Goal: Find specific page/section: Find specific page/section

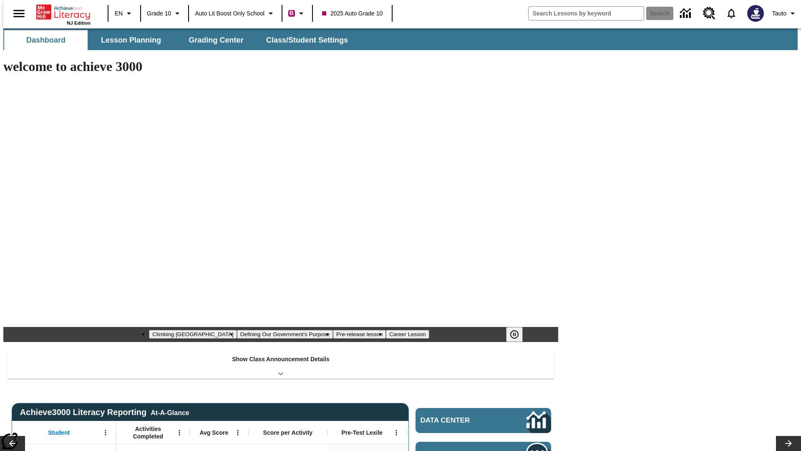
type input "-1"
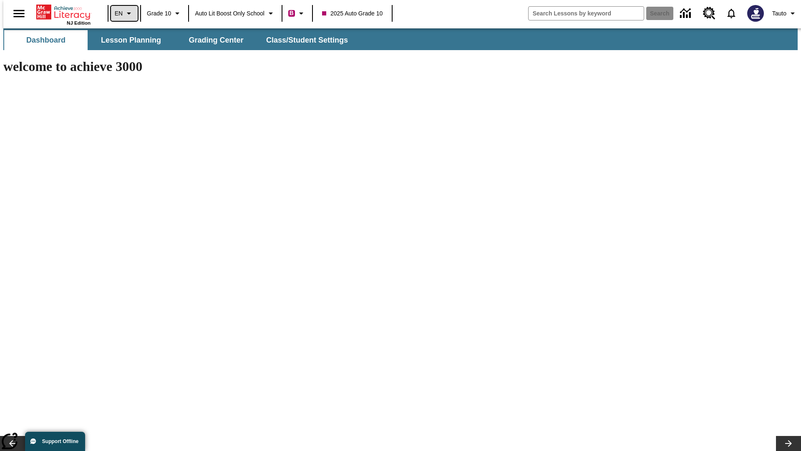
click at [124, 13] on icon "Language: EN, Select a language" at bounding box center [129, 13] width 10 height 10
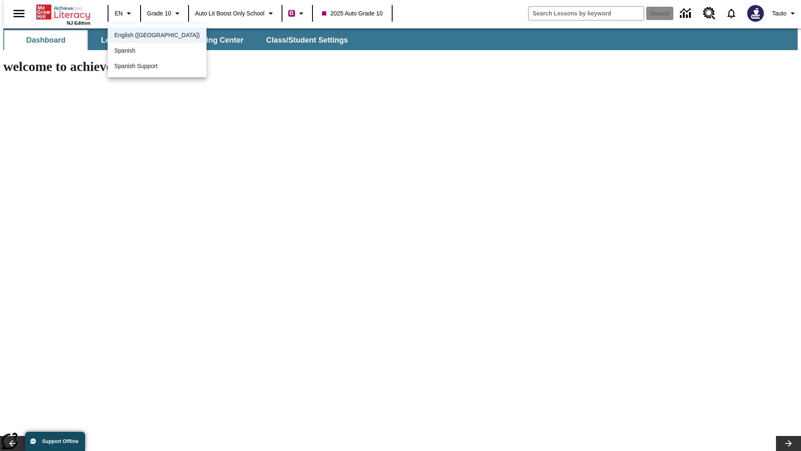
click at [139, 36] on span "English ([GEOGRAPHIC_DATA])" at bounding box center [157, 35] width 86 height 9
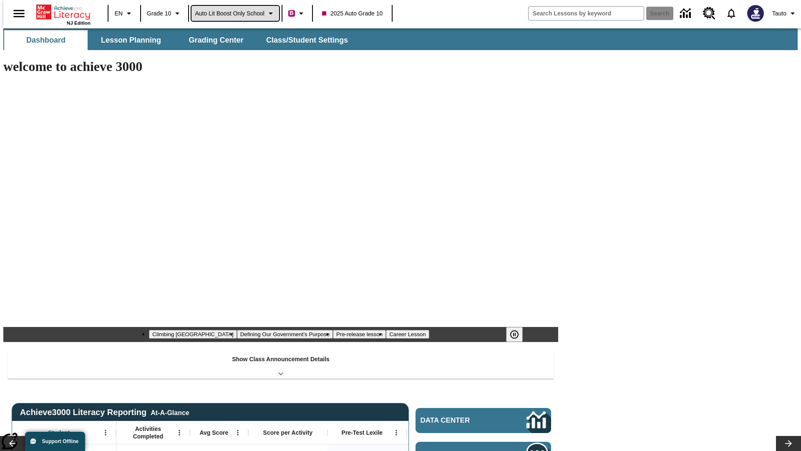
click at [235, 13] on span "Auto Lit Boost only School" at bounding box center [230, 13] width 70 height 9
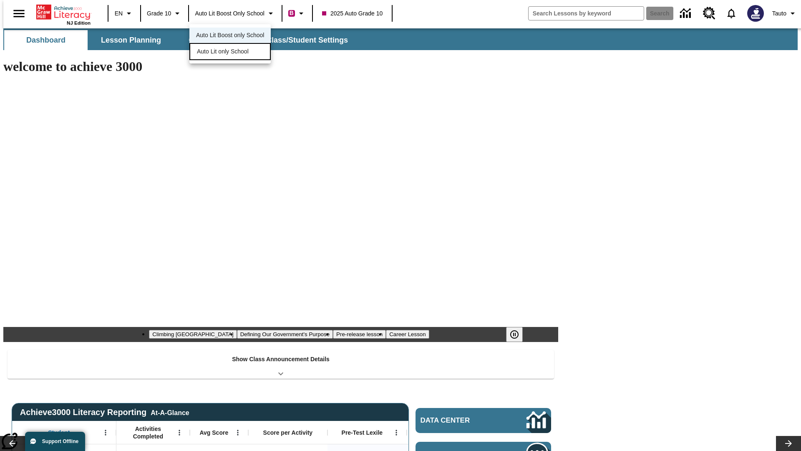
click at [223, 52] on span "Auto Lit only School" at bounding box center [223, 51] width 52 height 9
